Goal: Book appointment/travel/reservation

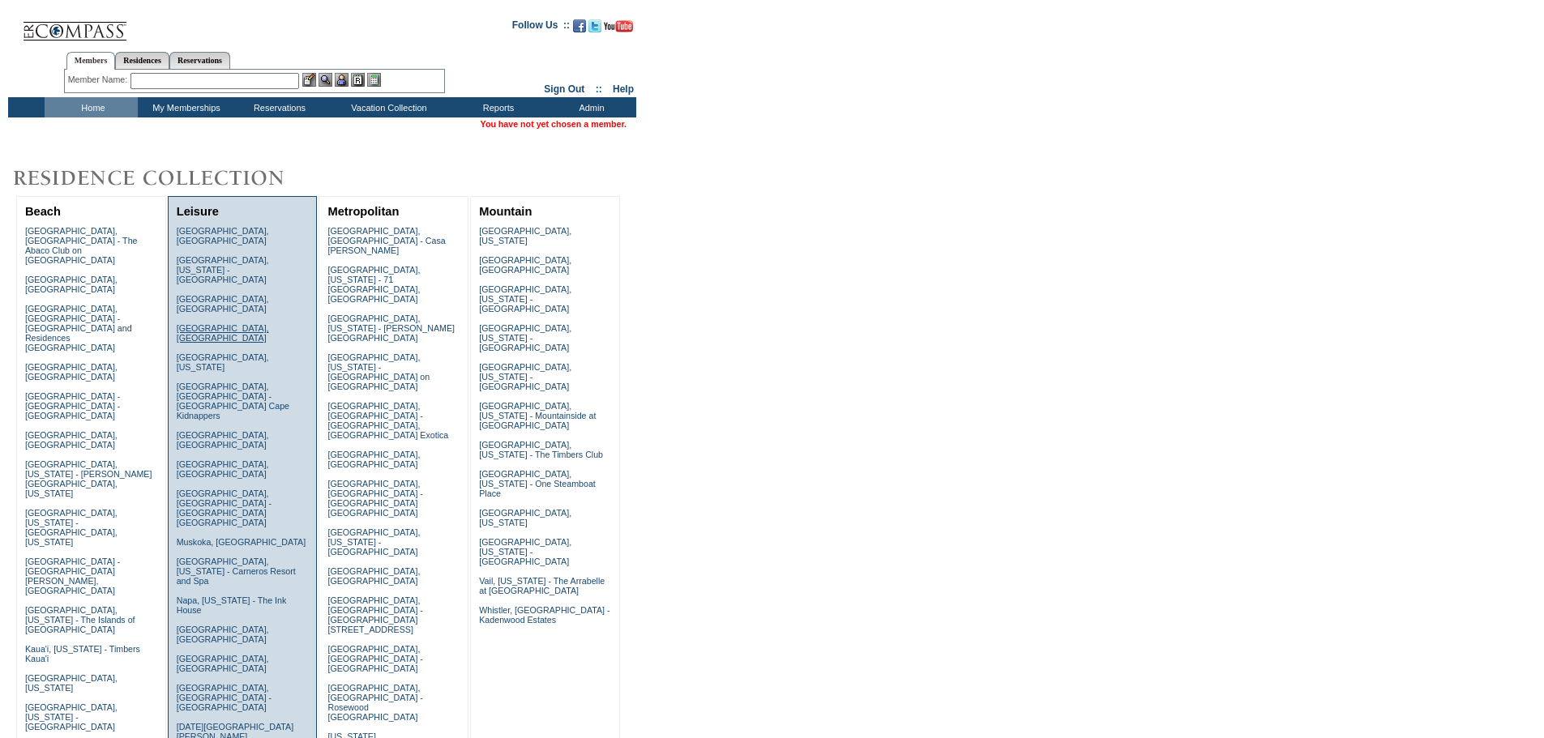
click at [206, 323] on link "[GEOGRAPHIC_DATA], [GEOGRAPHIC_DATA]" at bounding box center [223, 332] width 92 height 19
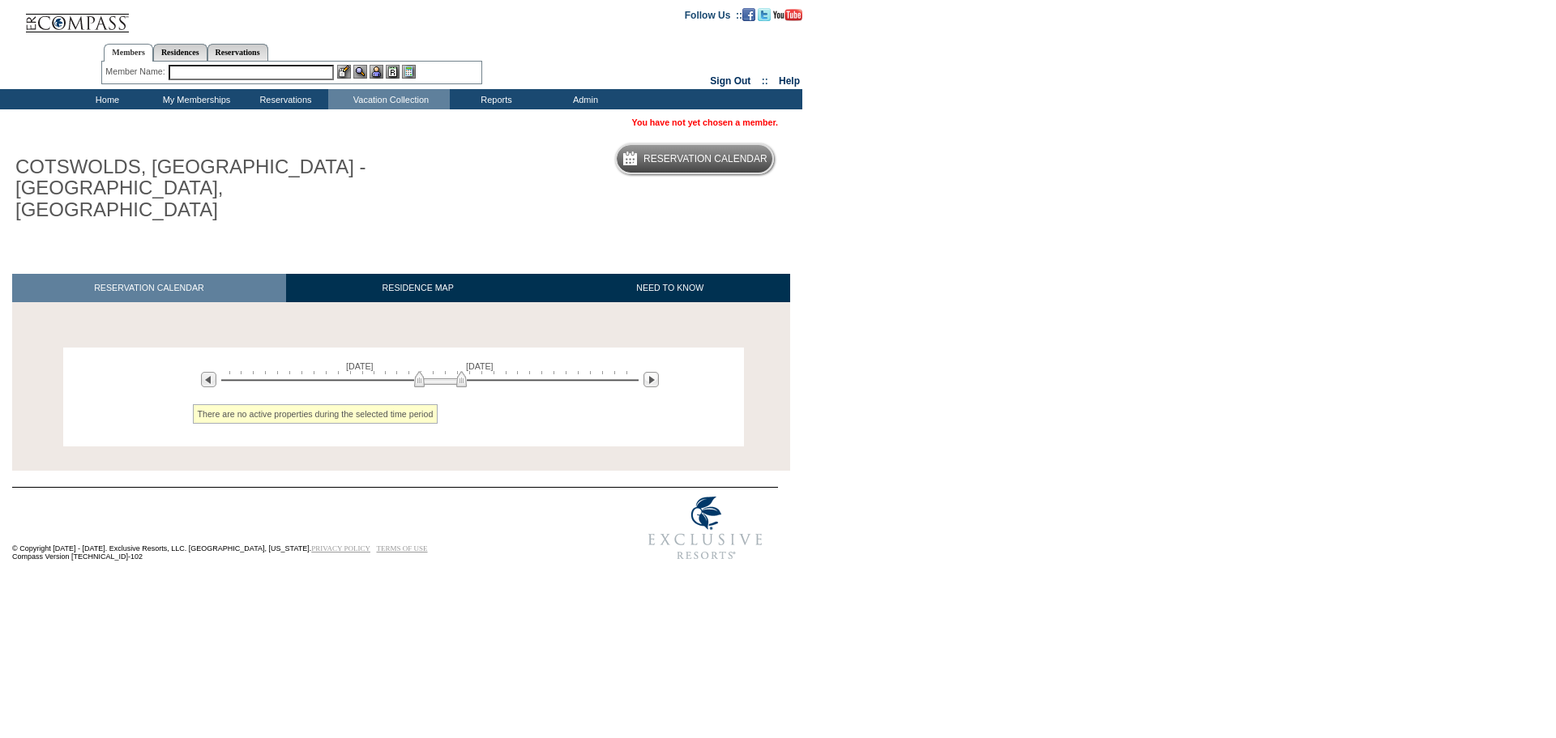
drag, startPoint x: 363, startPoint y: 362, endPoint x: 434, endPoint y: 355, distance: 70.8
click at [434, 371] on img at bounding box center [440, 379] width 53 height 16
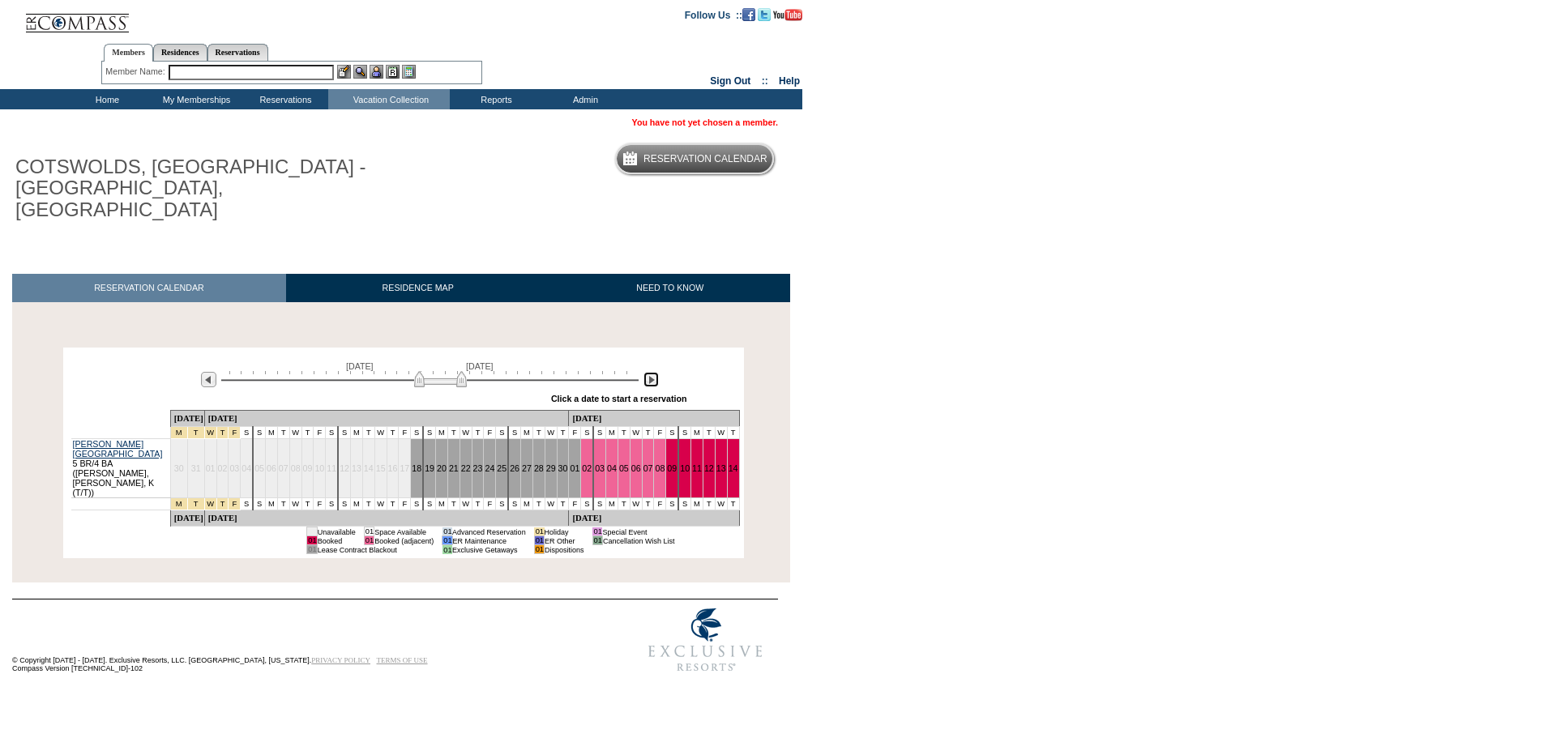
click at [653, 372] on img at bounding box center [651, 379] width 15 height 15
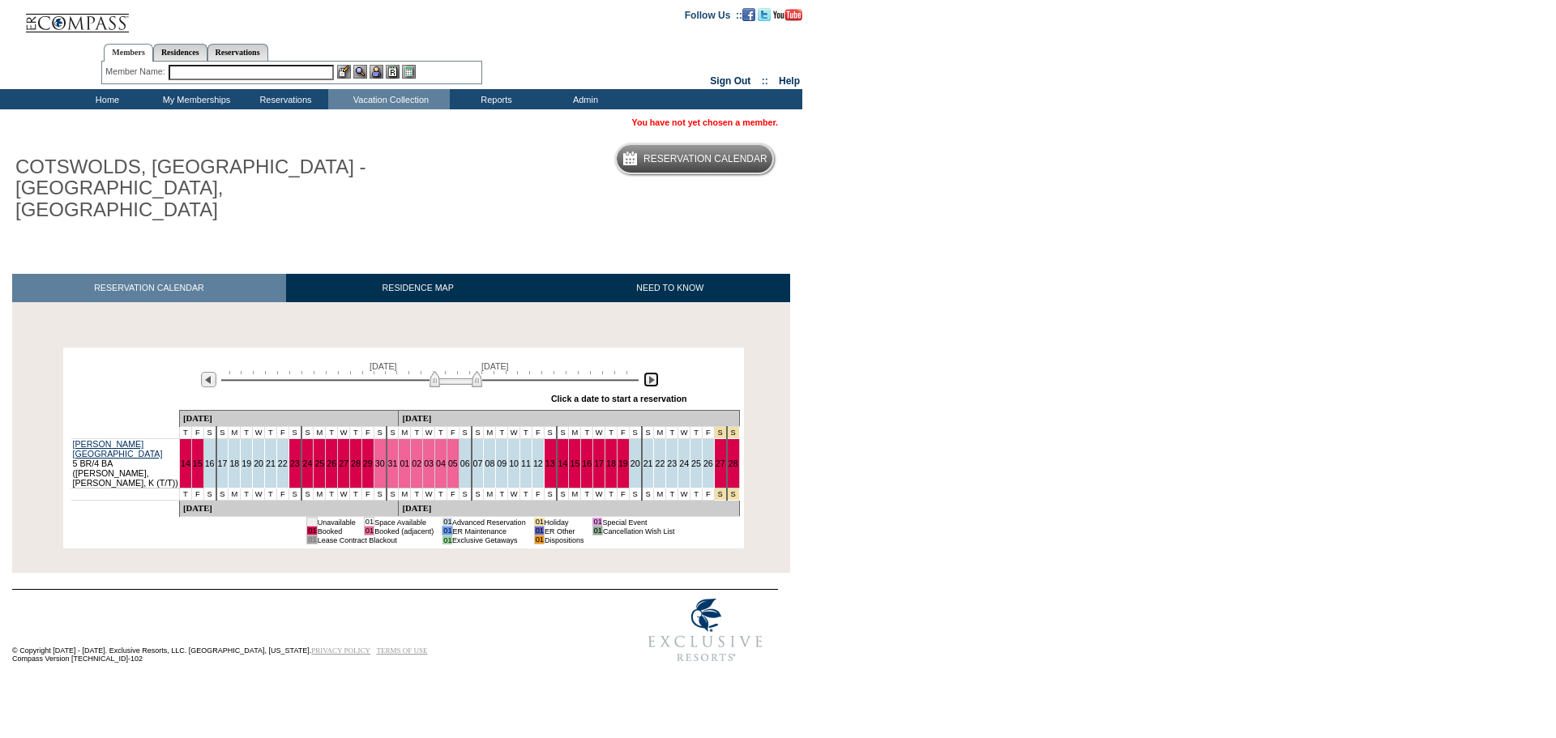
click at [652, 372] on img at bounding box center [651, 379] width 15 height 15
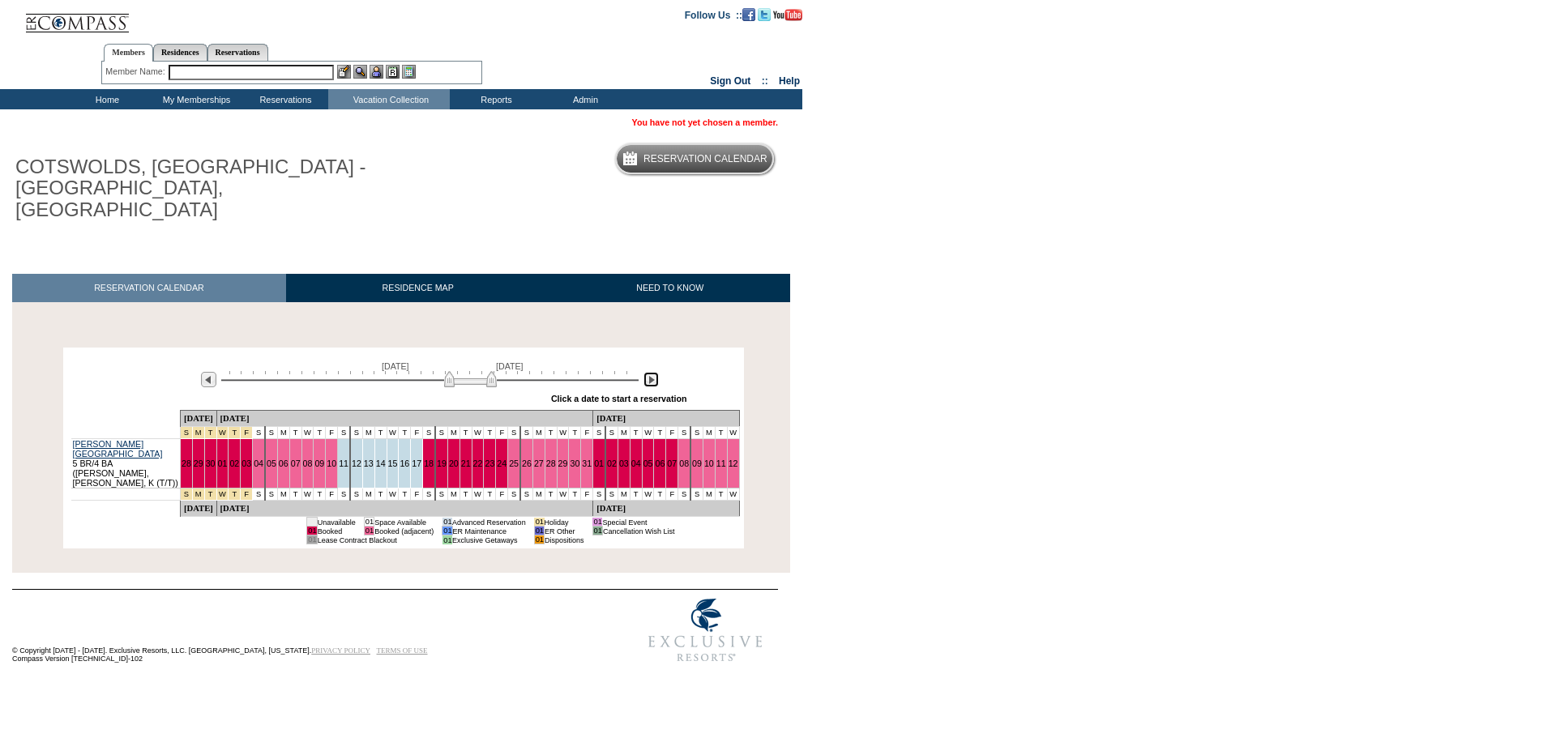
click at [649, 372] on img at bounding box center [651, 379] width 15 height 15
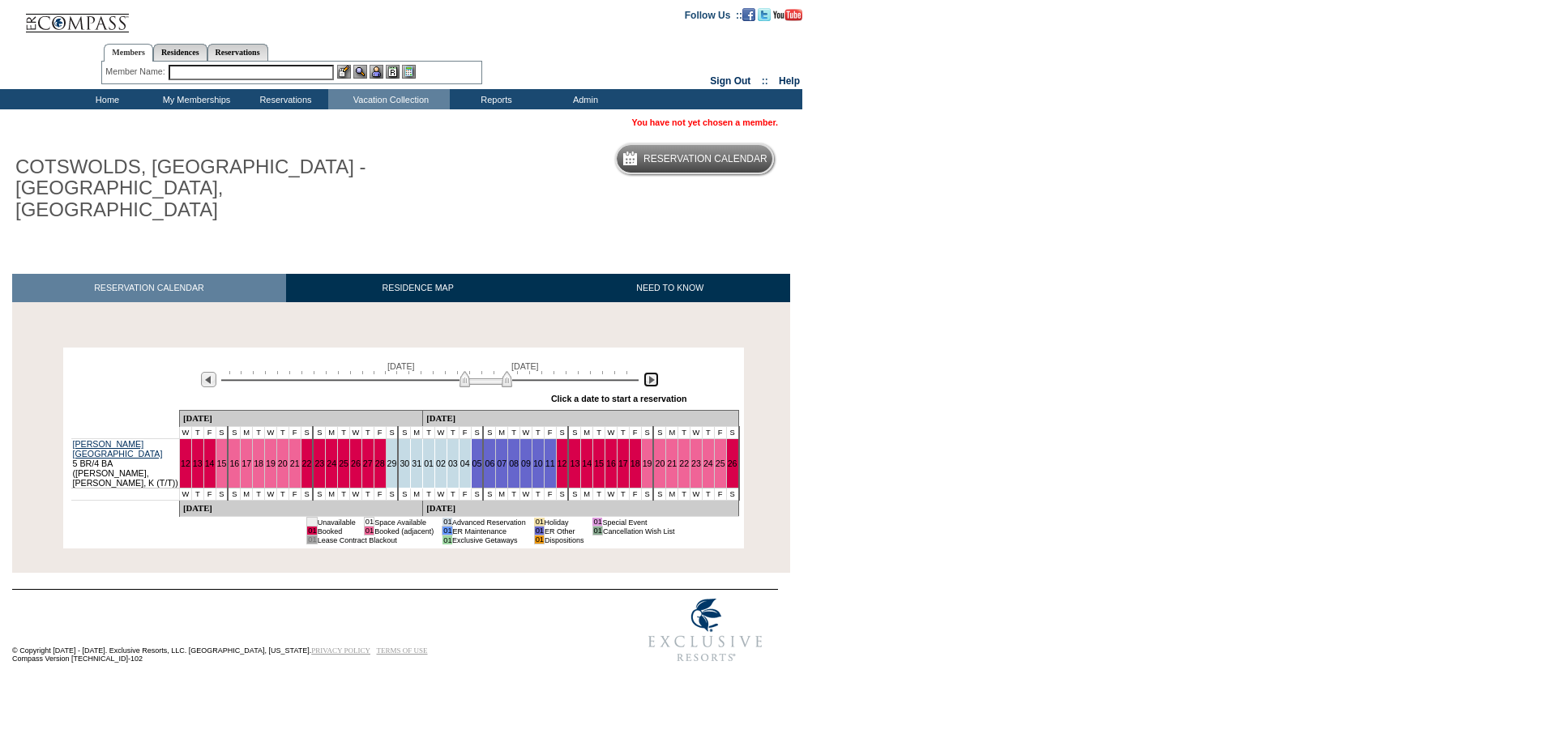
click at [649, 372] on img at bounding box center [651, 379] width 15 height 15
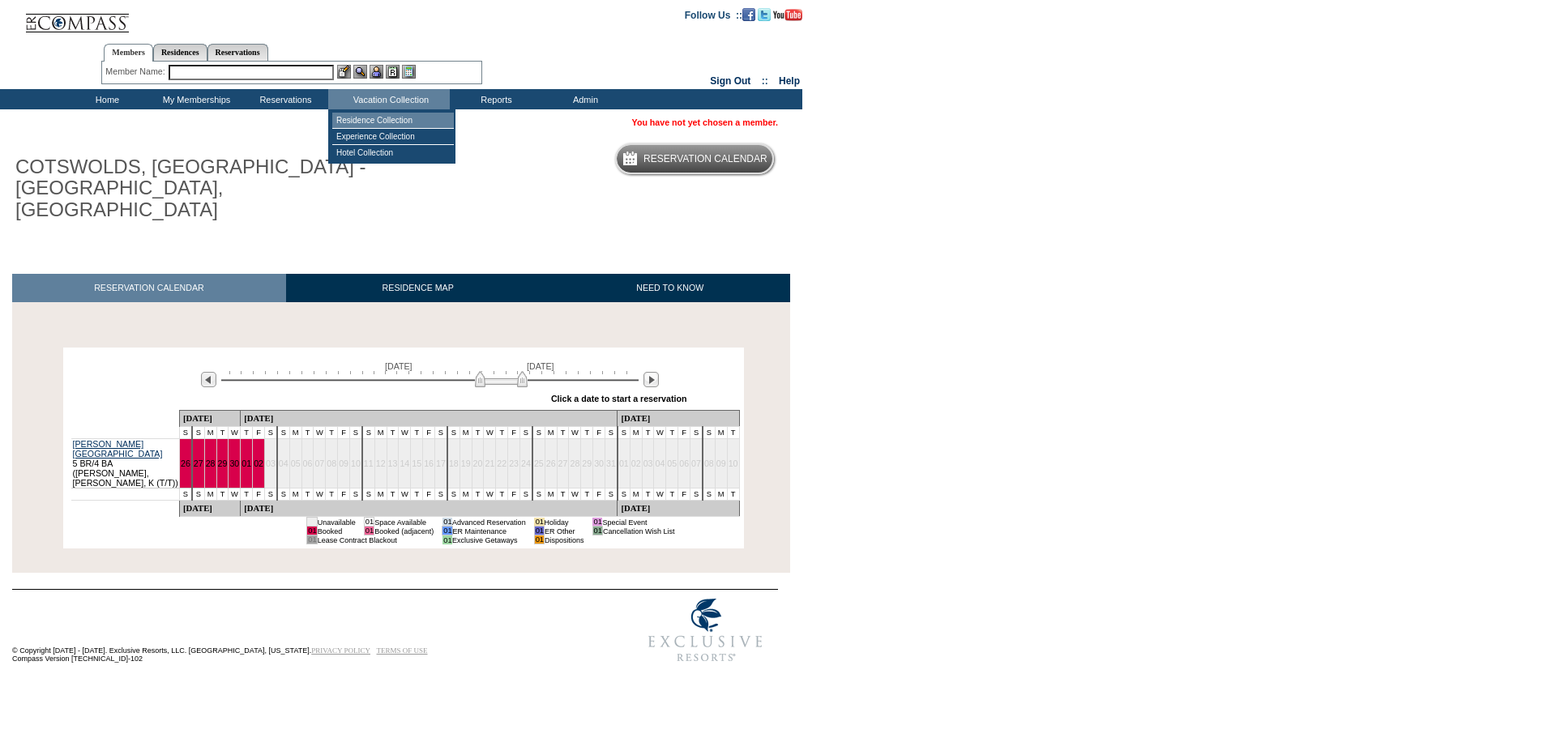
click at [368, 116] on td "Residence Collection" at bounding box center [393, 121] width 122 height 16
